Goal: Task Accomplishment & Management: Complete application form

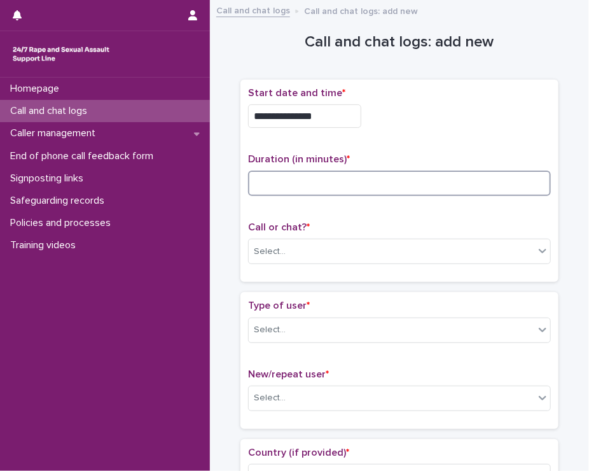
drag, startPoint x: 0, startPoint y: 0, endPoint x: 287, endPoint y: 179, distance: 338.5
click at [287, 179] on input at bounding box center [399, 183] width 303 height 25
type input "**"
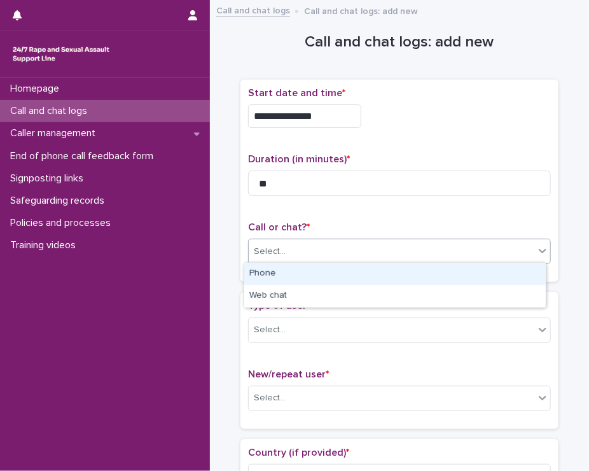
click at [291, 249] on div "Select..." at bounding box center [392, 251] width 286 height 21
click at [288, 269] on div "Phone" at bounding box center [395, 274] width 302 height 22
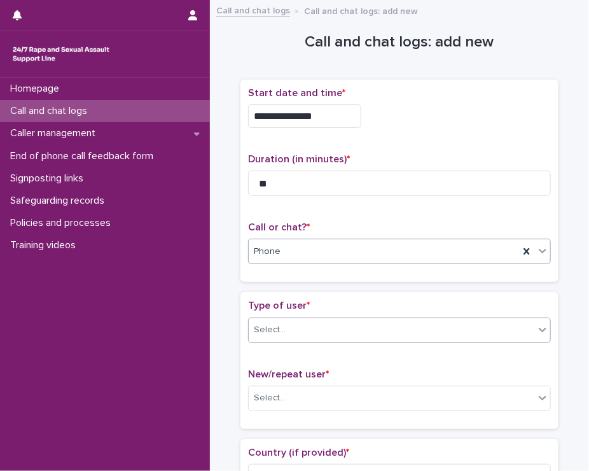
click at [287, 323] on div at bounding box center [287, 329] width 1 height 13
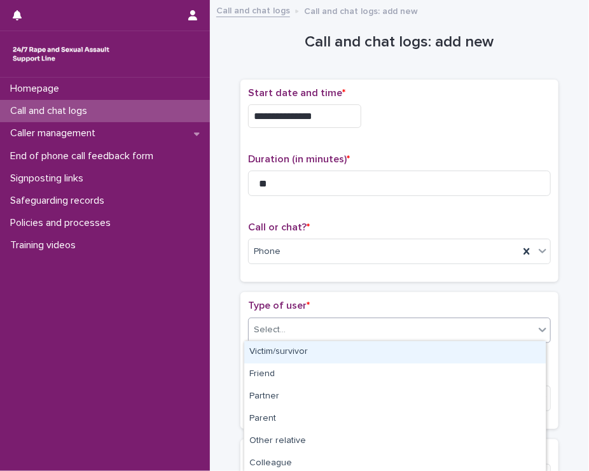
click at [275, 355] on div "Victim/survivor" at bounding box center [395, 352] width 302 height 22
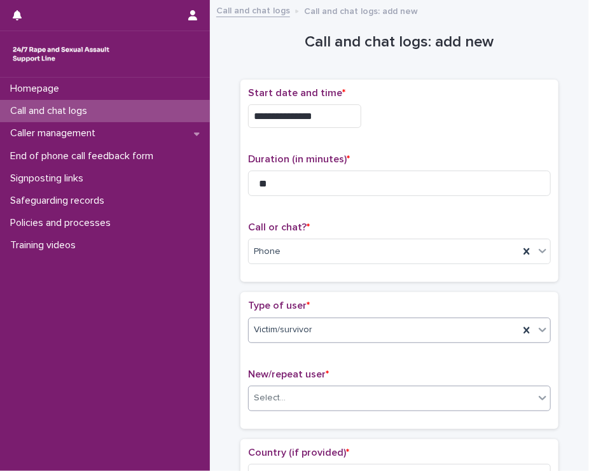
click at [266, 391] on div "Select..." at bounding box center [270, 397] width 32 height 13
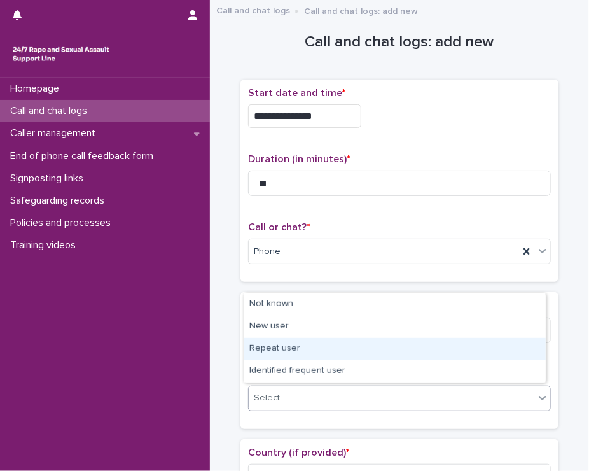
click at [276, 351] on div "Repeat user" at bounding box center [395, 349] width 302 height 22
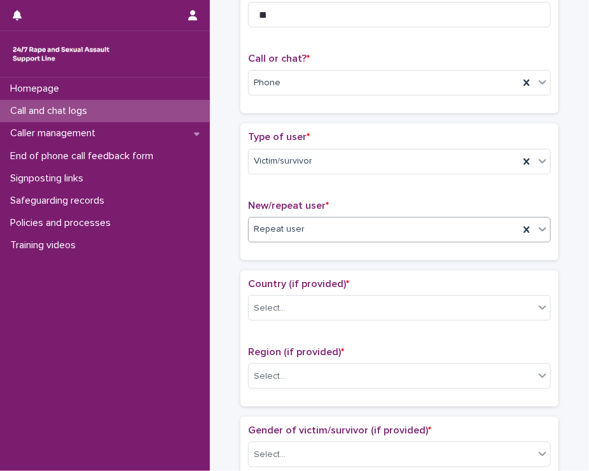
scroll to position [178, 0]
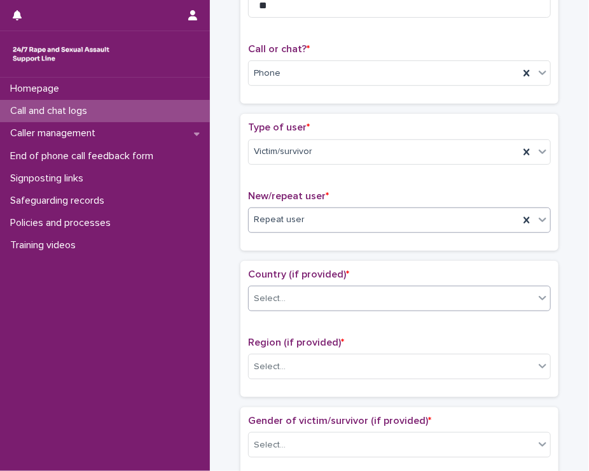
click at [400, 290] on div "Select..." at bounding box center [392, 298] width 286 height 21
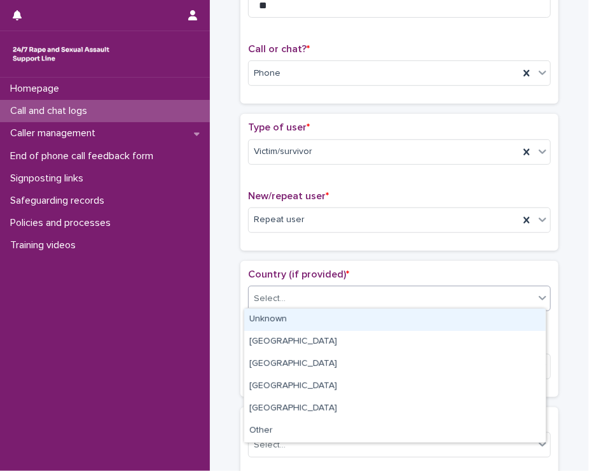
click at [370, 323] on div "Unknown" at bounding box center [395, 320] width 302 height 22
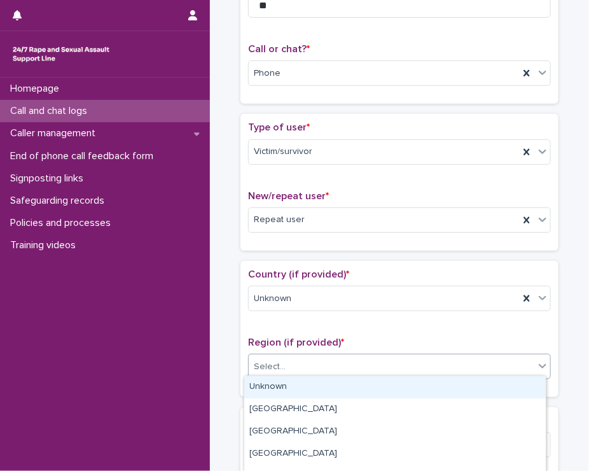
click at [346, 363] on div "Select..." at bounding box center [392, 366] width 286 height 21
click at [328, 384] on div "Unknown" at bounding box center [395, 387] width 302 height 22
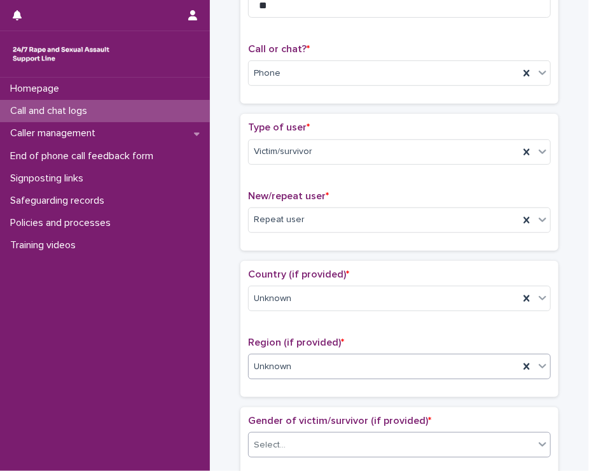
click at [312, 435] on div "Select..." at bounding box center [392, 445] width 286 height 21
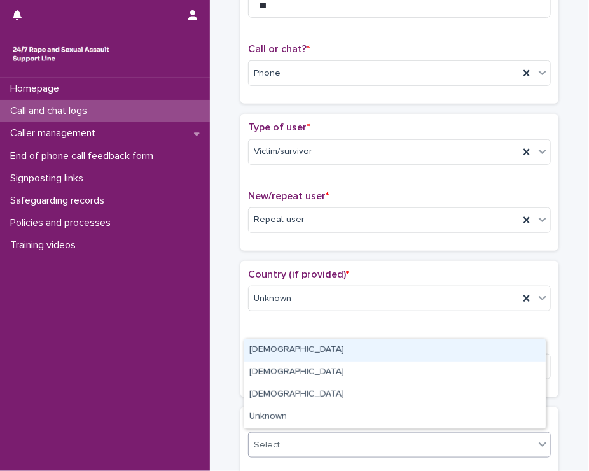
click at [262, 349] on div "[DEMOGRAPHIC_DATA]" at bounding box center [395, 350] width 302 height 22
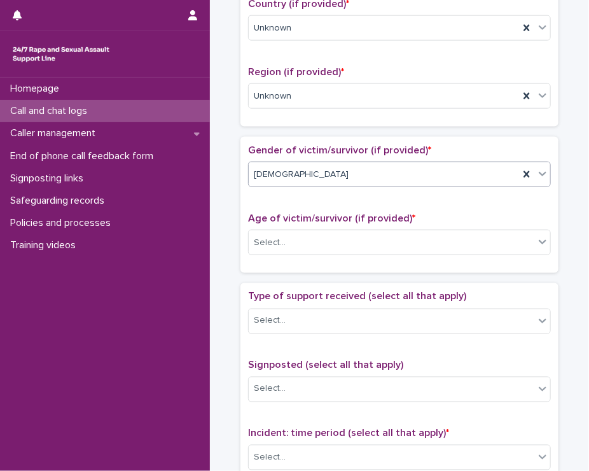
scroll to position [467, 0]
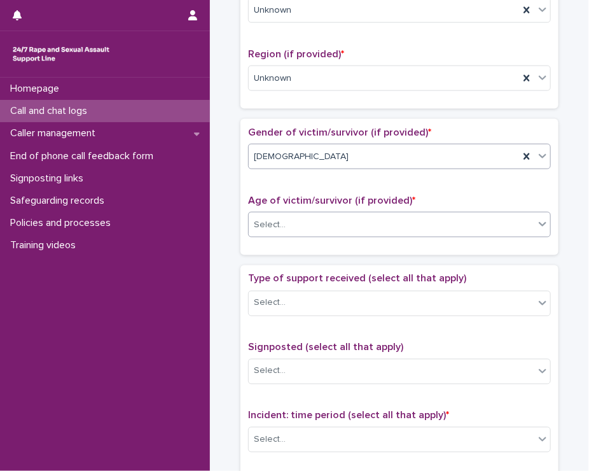
click at [313, 219] on div "Select..." at bounding box center [392, 224] width 286 height 21
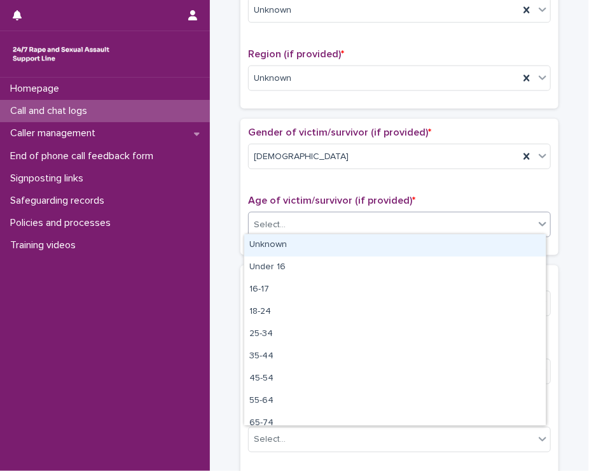
click at [286, 251] on div "Unknown" at bounding box center [395, 245] width 302 height 22
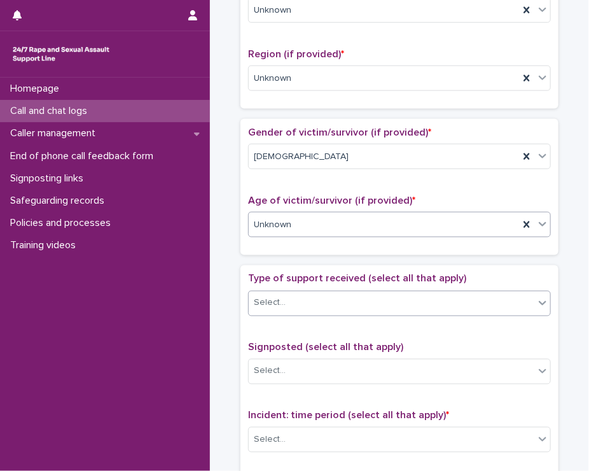
click at [270, 307] on div "Select..." at bounding box center [392, 303] width 286 height 21
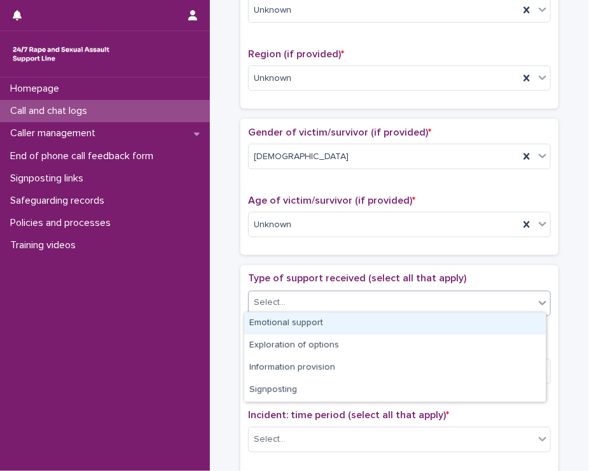
click at [266, 322] on div "Emotional support" at bounding box center [395, 323] width 302 height 22
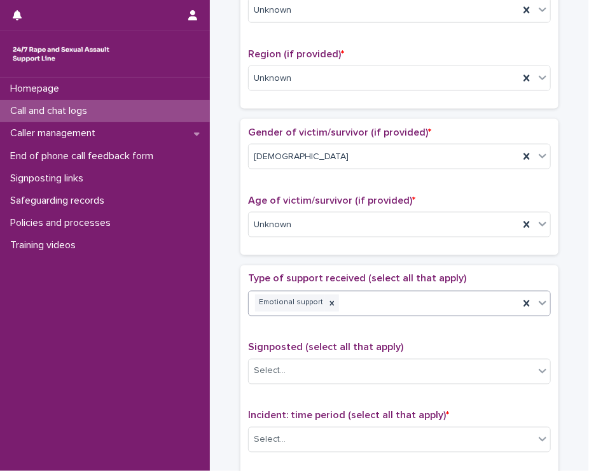
click at [366, 307] on div "Emotional support" at bounding box center [384, 303] width 270 height 22
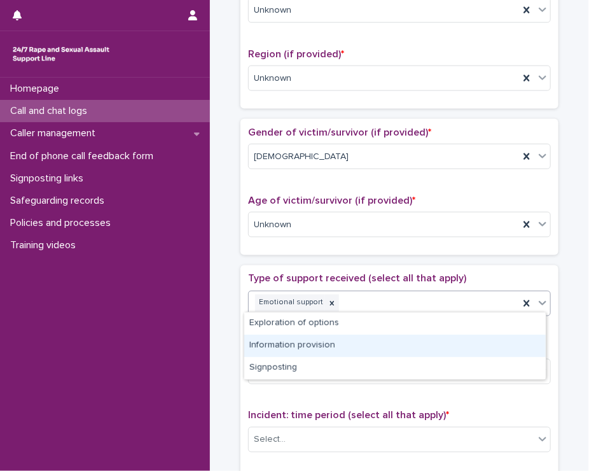
click at [328, 343] on div "Information provision" at bounding box center [395, 346] width 302 height 22
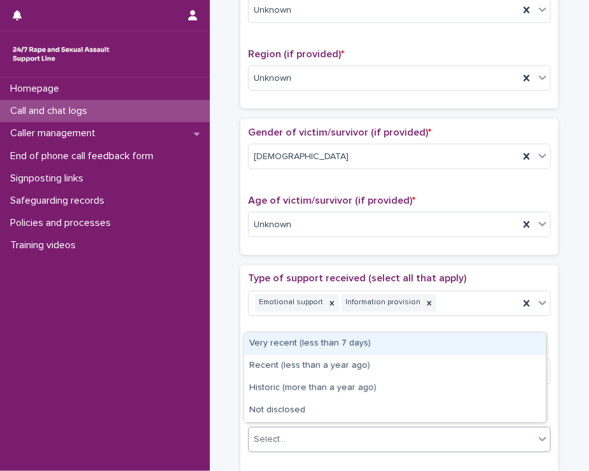
click at [303, 441] on div "Select..." at bounding box center [392, 440] width 286 height 21
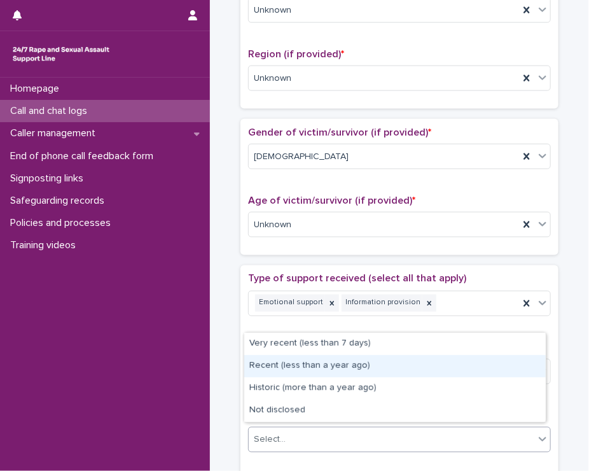
click at [284, 363] on div "Recent (less than a year ago)" at bounding box center [395, 366] width 302 height 22
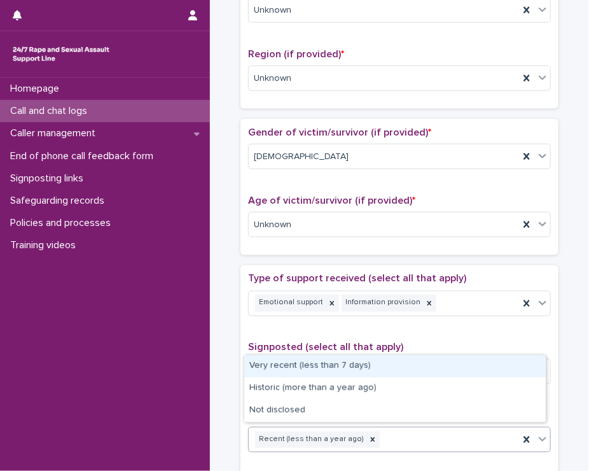
click at [428, 429] on div "Recent (less than a year ago)" at bounding box center [384, 440] width 270 height 22
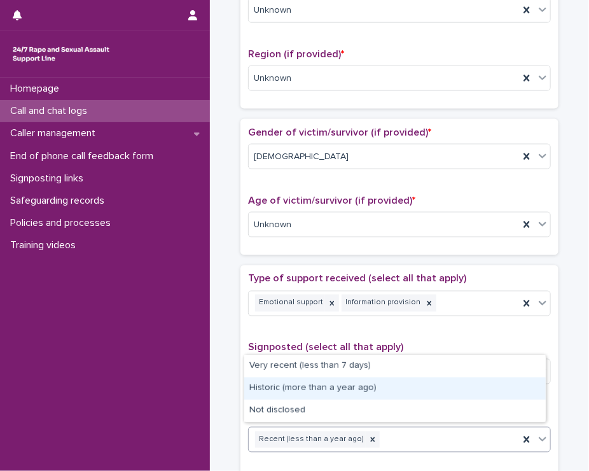
click at [399, 383] on div "Historic (more than a year ago)" at bounding box center [395, 388] width 302 height 22
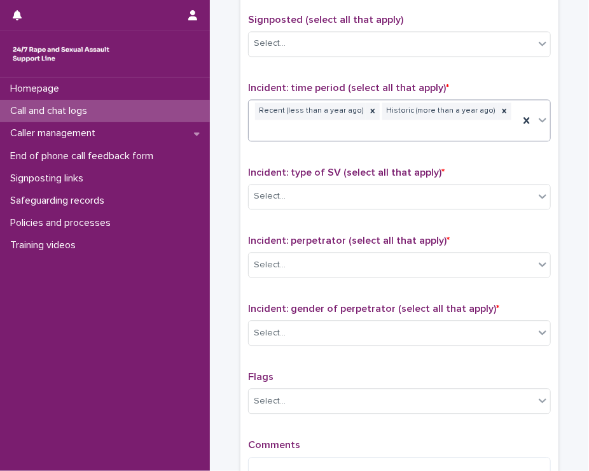
scroll to position [806, 0]
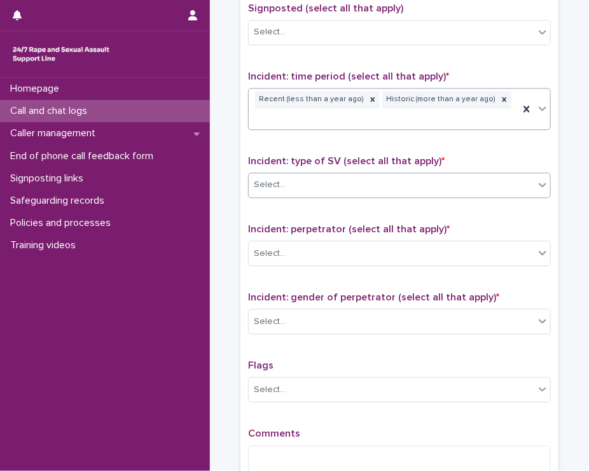
click at [355, 174] on div "Select..." at bounding box center [392, 184] width 286 height 21
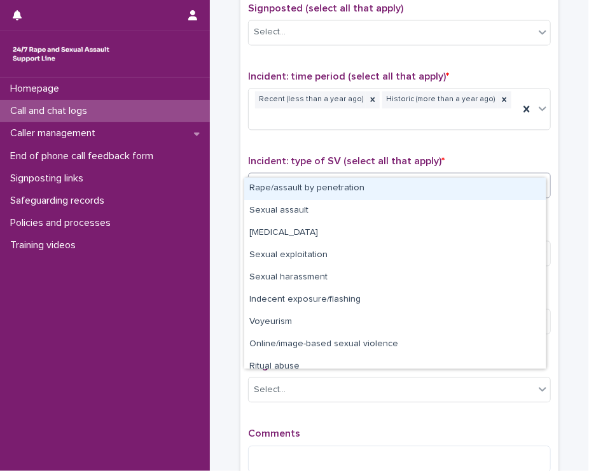
click at [338, 180] on div "Rape/assault by penetration" at bounding box center [395, 189] width 302 height 22
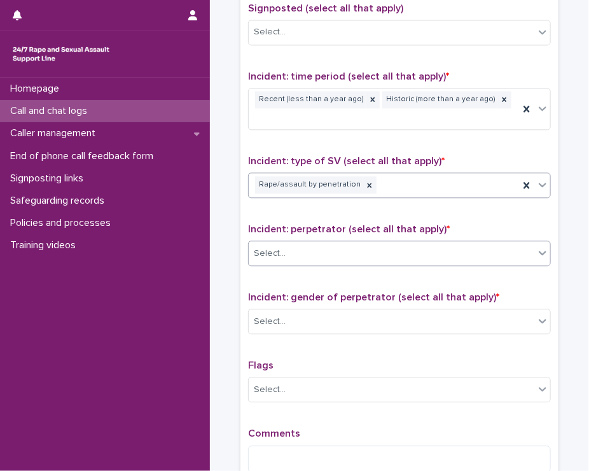
click at [303, 243] on div "Select..." at bounding box center [392, 253] width 286 height 21
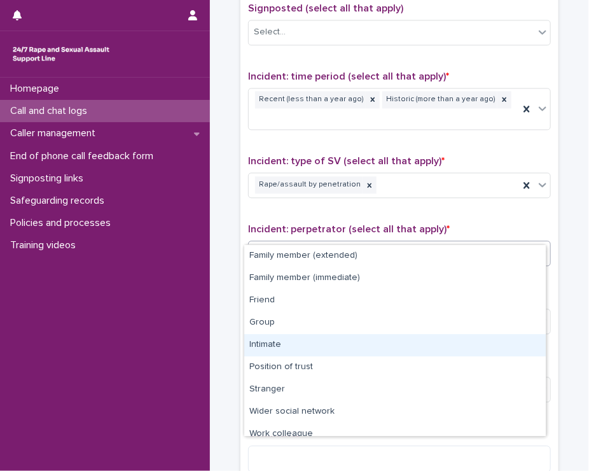
click at [276, 351] on div "Intimate" at bounding box center [395, 345] width 302 height 22
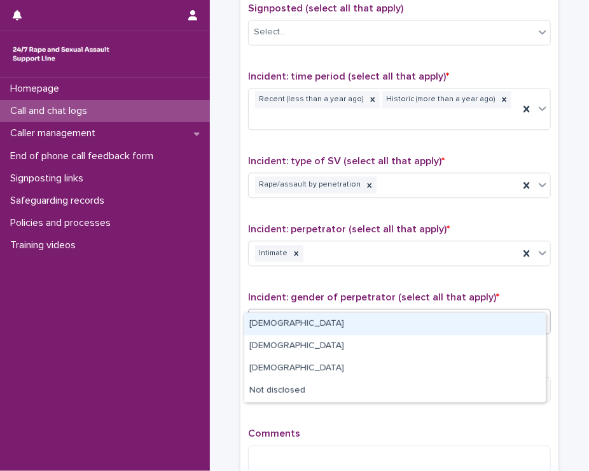
click at [278, 315] on div "Select..." at bounding box center [270, 321] width 32 height 13
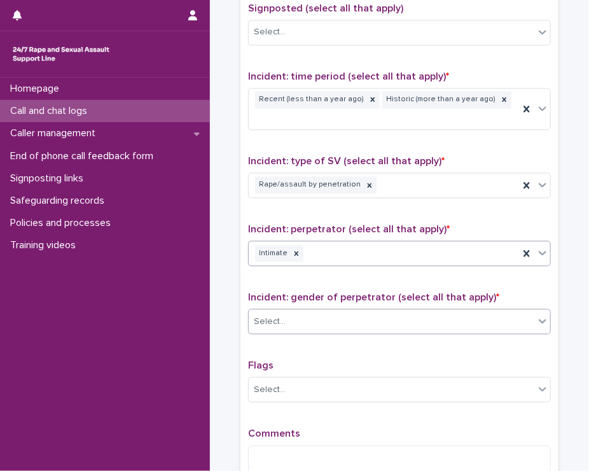
drag, startPoint x: 278, startPoint y: 304, endPoint x: 343, endPoint y: 231, distance: 97.4
click at [343, 231] on div "Type of support received (select all that apply) Emotional support Information …" at bounding box center [399, 208] width 303 height 549
click at [343, 242] on div "Intimate" at bounding box center [384, 253] width 270 height 22
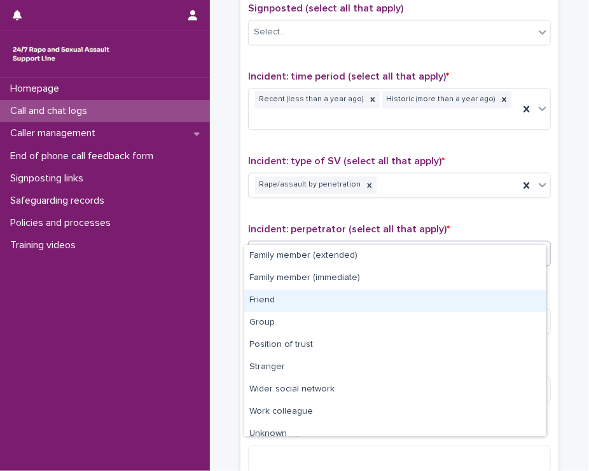
click at [293, 298] on div "Friend" at bounding box center [395, 301] width 302 height 22
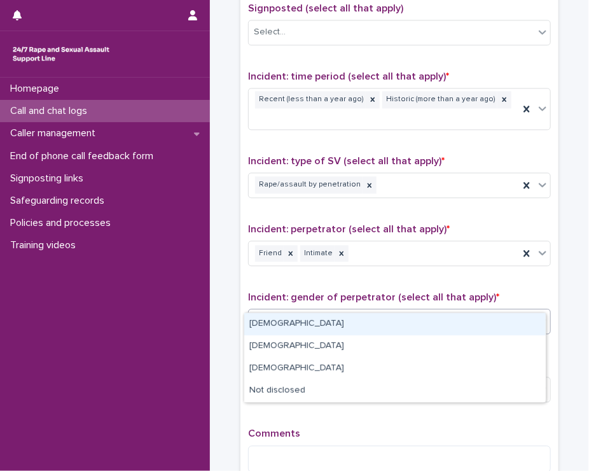
click at [293, 311] on div "Select..." at bounding box center [392, 321] width 286 height 21
click at [277, 325] on div "[DEMOGRAPHIC_DATA]" at bounding box center [395, 324] width 302 height 22
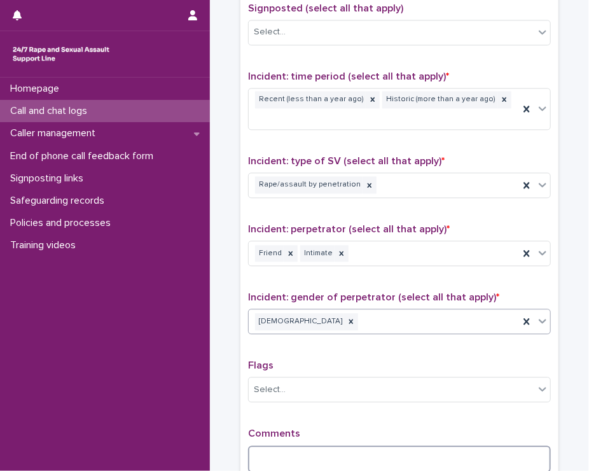
click at [272, 446] on textarea at bounding box center [399, 459] width 303 height 27
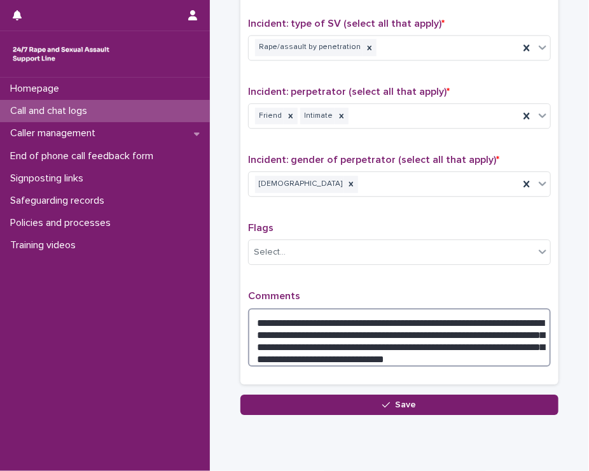
scroll to position [965, 0]
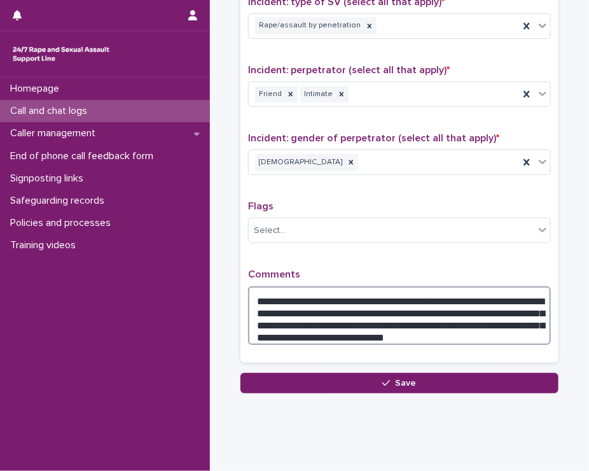
drag, startPoint x: 342, startPoint y: 465, endPoint x: 300, endPoint y: 387, distance: 88.5
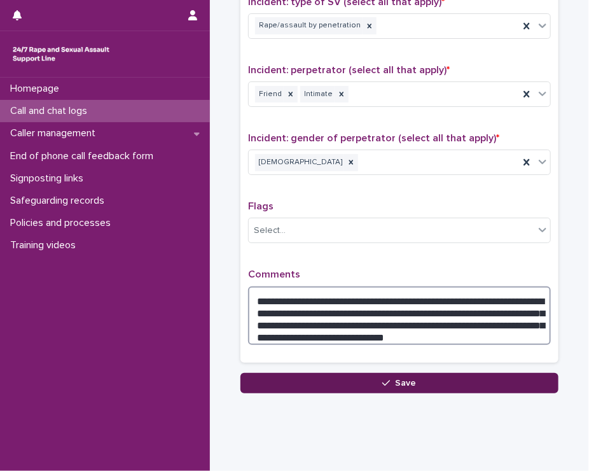
type textarea "**********"
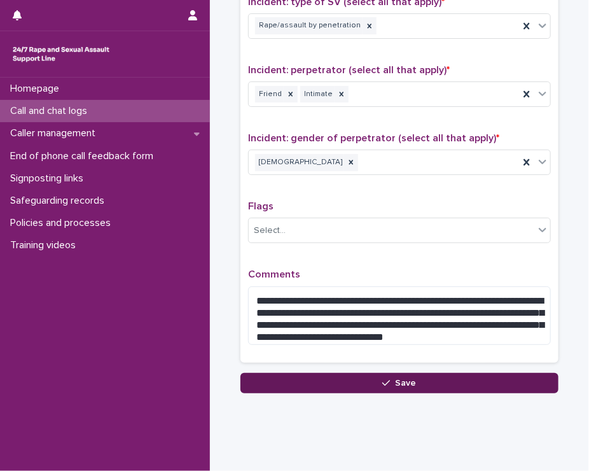
click at [314, 373] on button "Save" at bounding box center [400, 383] width 318 height 20
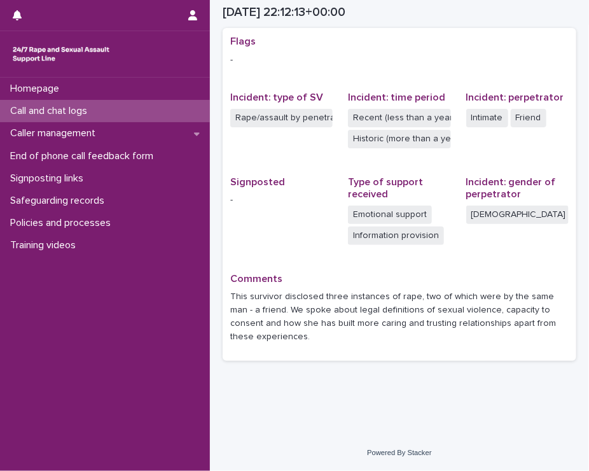
scroll to position [261, 0]
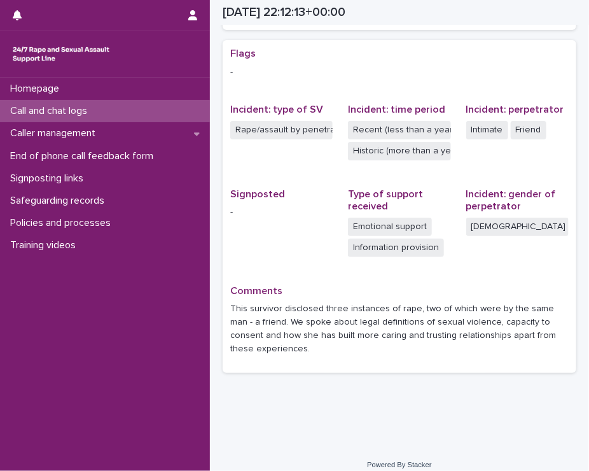
click at [52, 115] on p "Call and chat logs" at bounding box center [51, 111] width 92 height 12
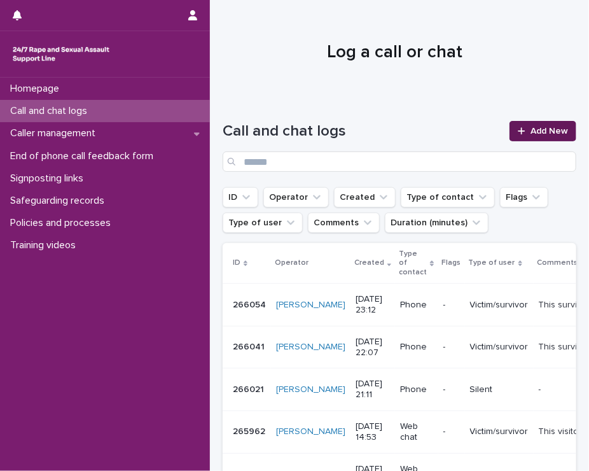
click at [518, 131] on icon at bounding box center [521, 130] width 7 height 7
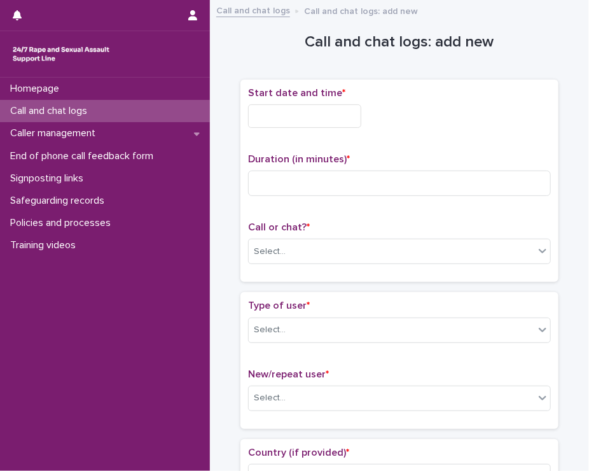
click at [326, 105] on input "text" at bounding box center [304, 116] width 113 height 24
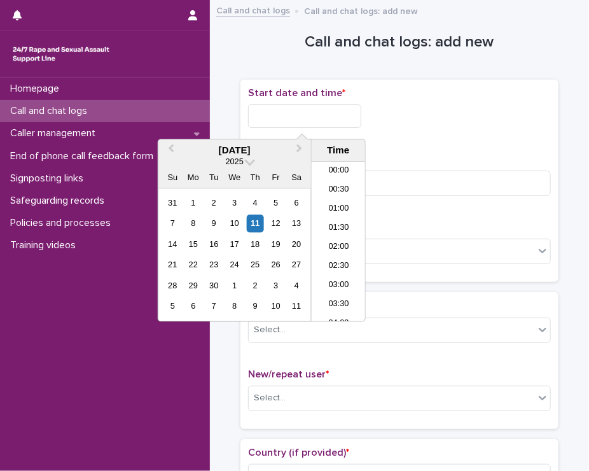
scroll to position [757, 0]
click at [253, 220] on div "11" at bounding box center [255, 223] width 17 height 17
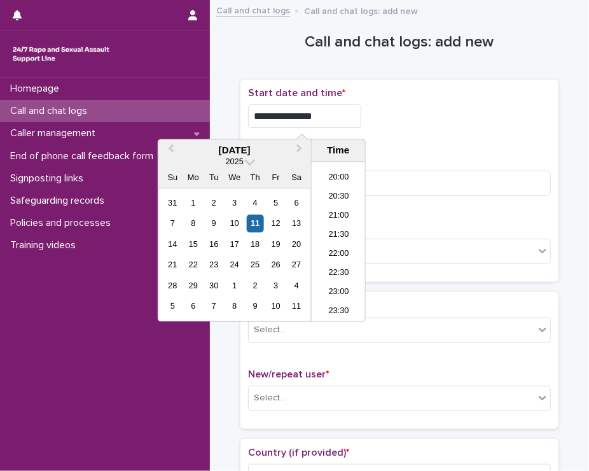
drag, startPoint x: 314, startPoint y: 113, endPoint x: 293, endPoint y: 118, distance: 22.1
click at [293, 118] on input "**********" at bounding box center [304, 116] width 113 height 24
click at [336, 286] on li "23:00" at bounding box center [339, 293] width 54 height 19
drag, startPoint x: 304, startPoint y: 114, endPoint x: 333, endPoint y: 120, distance: 30.0
click at [333, 120] on input "**********" at bounding box center [304, 116] width 113 height 24
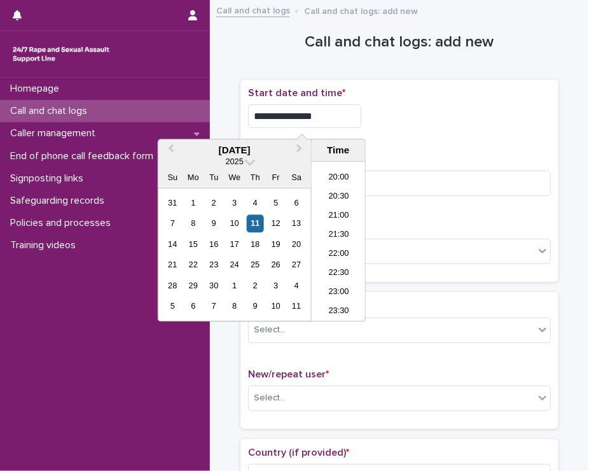
type input "**********"
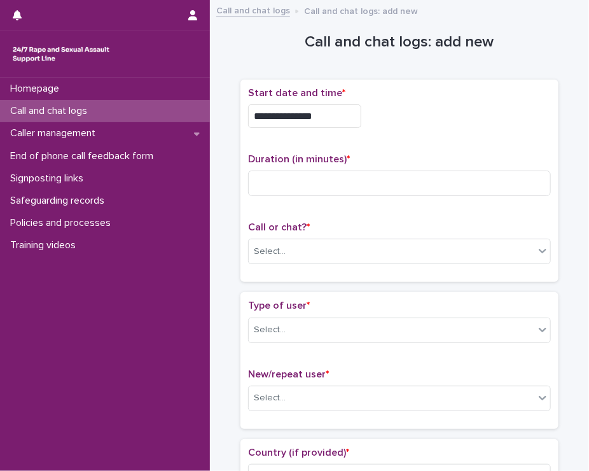
click at [446, 118] on div "**********" at bounding box center [399, 116] width 303 height 24
